Goal: Transaction & Acquisition: Purchase product/service

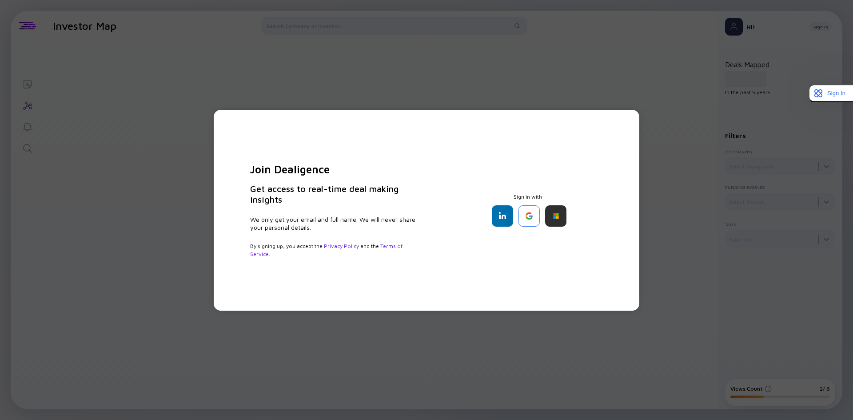
click at [391, 90] on div "Join Dealigence Get access to real-time deal making insights We only get your e…" at bounding box center [426, 210] width 853 height 420
